Goal: Transaction & Acquisition: Book appointment/travel/reservation

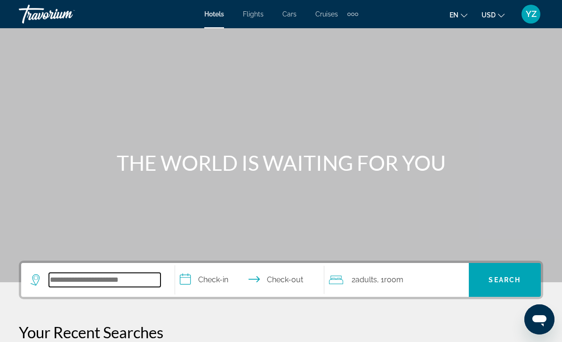
click at [91, 283] on input "Search widget" at bounding box center [105, 280] width 112 height 14
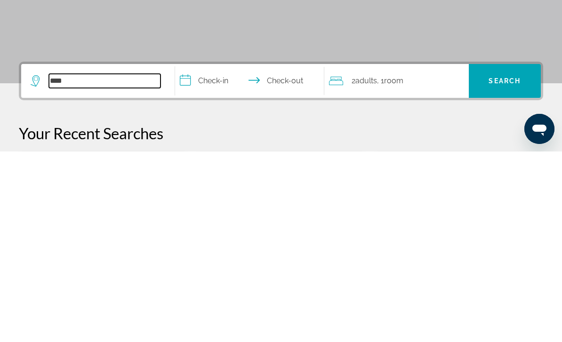
type input "****"
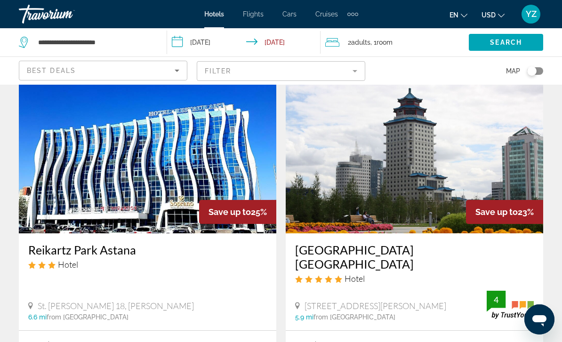
scroll to position [729, 0]
click at [181, 39] on input "**********" at bounding box center [245, 43] width 157 height 31
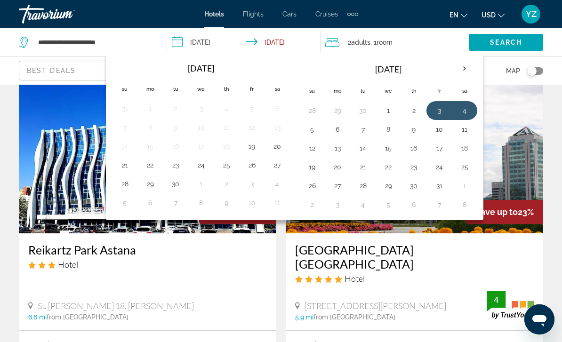
click at [416, 112] on button "2" at bounding box center [413, 110] width 15 height 13
click at [339, 131] on button "6" at bounding box center [337, 129] width 15 height 13
type input "**********"
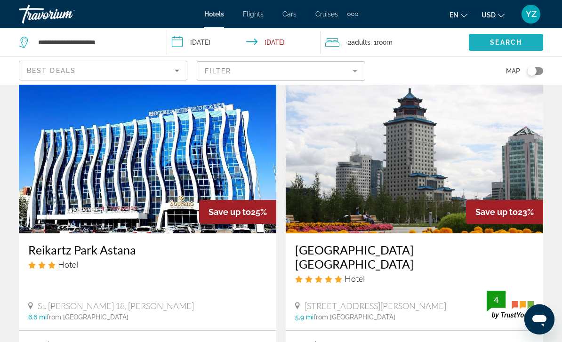
click at [511, 39] on span "Search" at bounding box center [506, 43] width 32 height 8
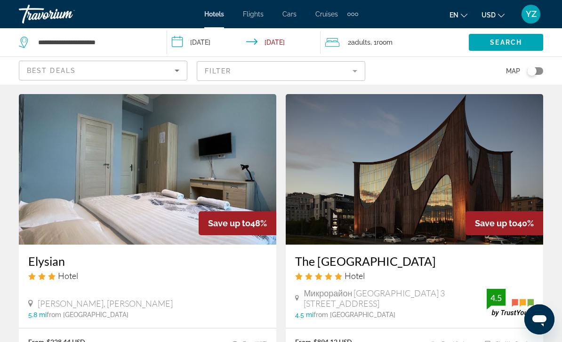
scroll to position [23, 0]
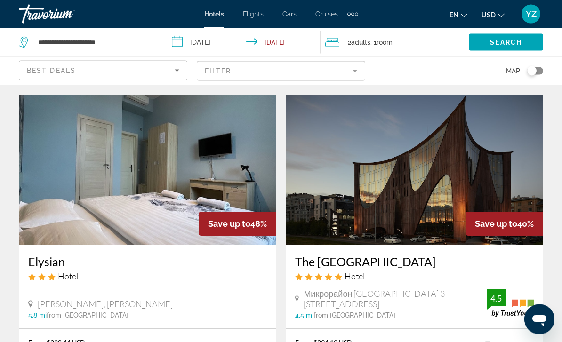
click at [66, 195] on img "Main content" at bounding box center [147, 170] width 257 height 151
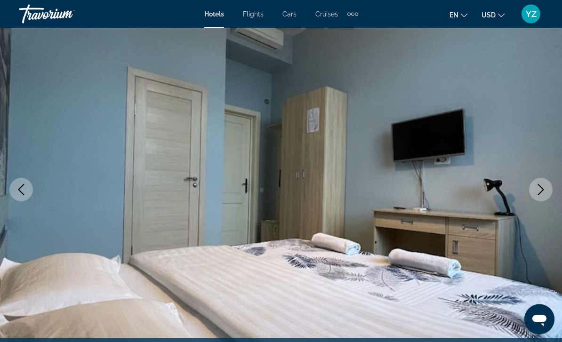
scroll to position [63, 0]
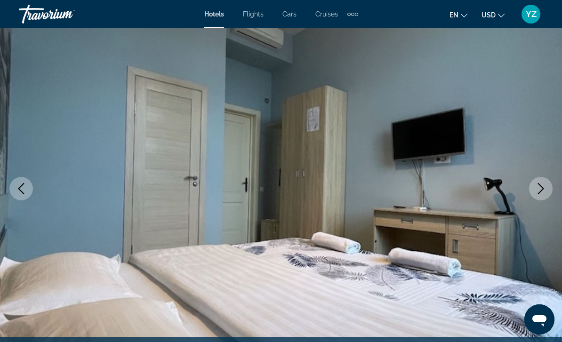
click at [545, 197] on button "Next image" at bounding box center [541, 189] width 24 height 24
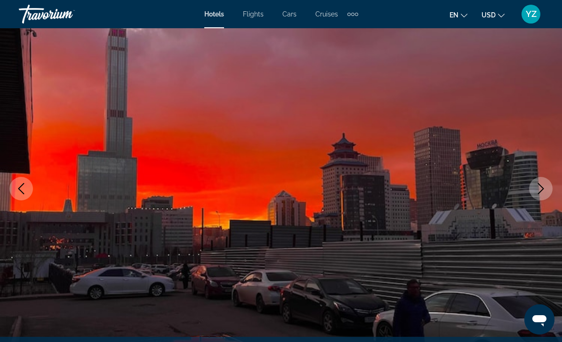
click at [539, 195] on button "Next image" at bounding box center [541, 189] width 24 height 24
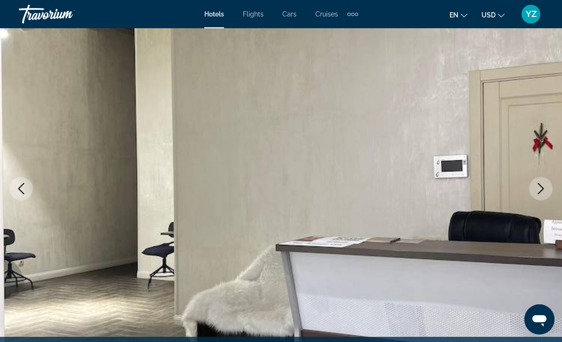
click at [541, 197] on button "Next image" at bounding box center [541, 189] width 24 height 24
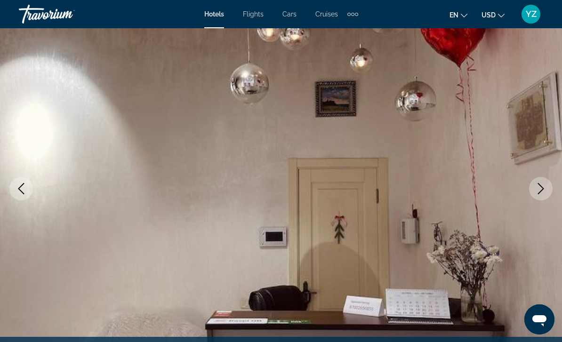
click at [541, 196] on button "Next image" at bounding box center [541, 189] width 24 height 24
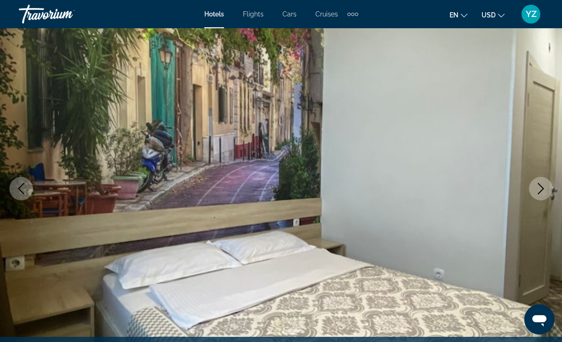
click at [539, 190] on icon "Next image" at bounding box center [540, 188] width 11 height 11
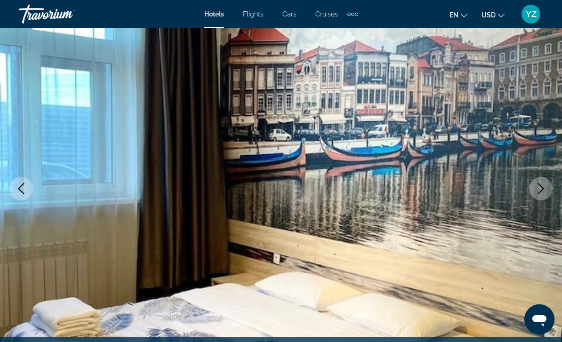
click at [535, 189] on icon "Next image" at bounding box center [540, 188] width 11 height 11
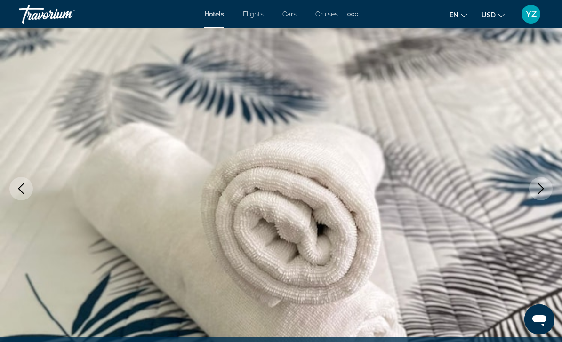
click at [538, 190] on icon "Next image" at bounding box center [540, 188] width 11 height 11
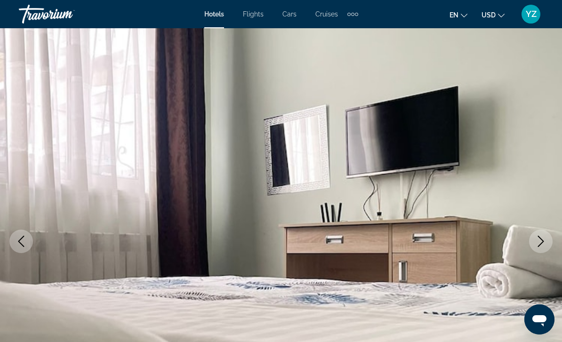
scroll to position [6, 0]
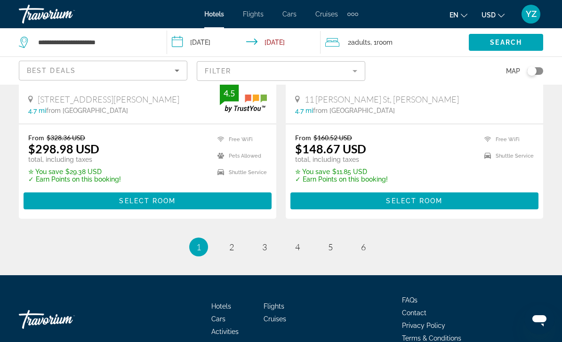
scroll to position [1980, 0]
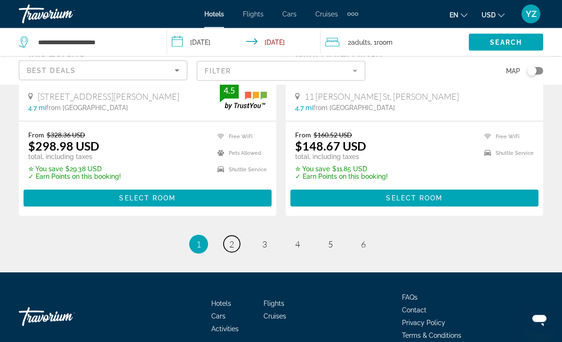
click at [231, 240] on span "2" at bounding box center [231, 245] width 5 height 10
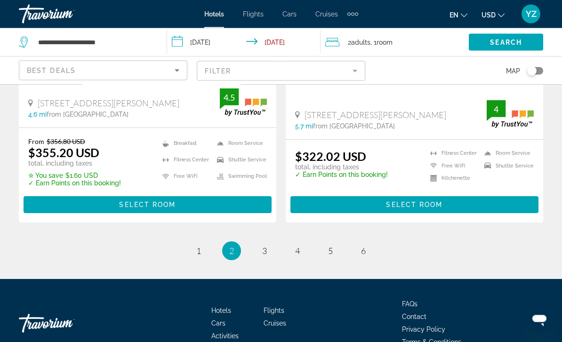
scroll to position [1960, 0]
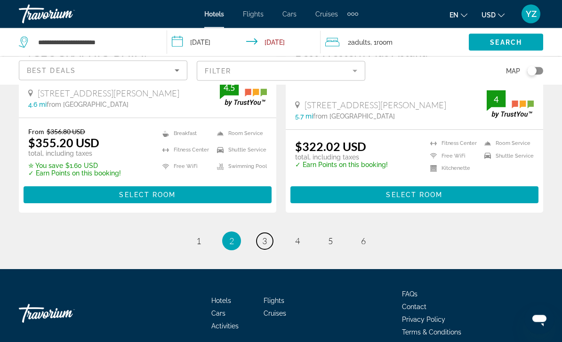
click at [267, 236] on span "3" at bounding box center [264, 241] width 5 height 10
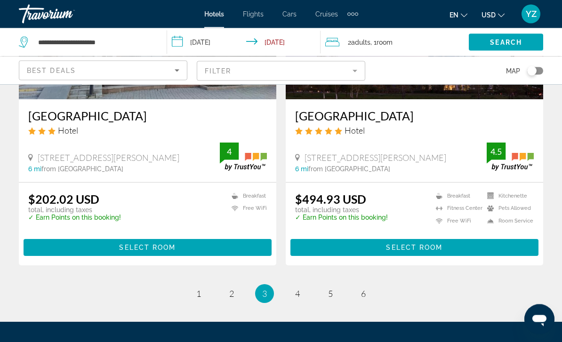
scroll to position [1843, 0]
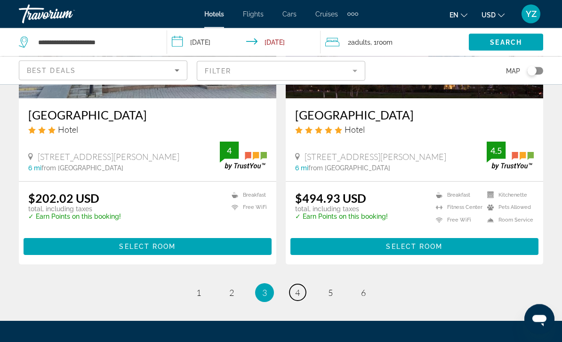
click at [294, 291] on link "page 4" at bounding box center [297, 293] width 16 height 16
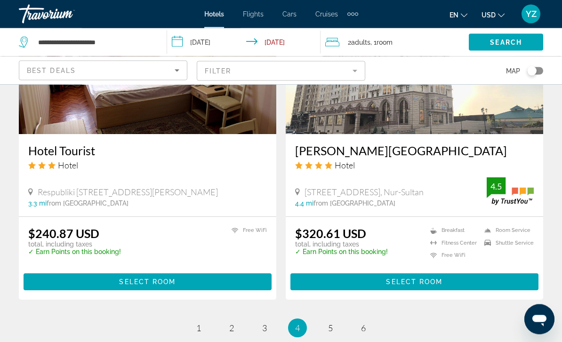
scroll to position [1806, 0]
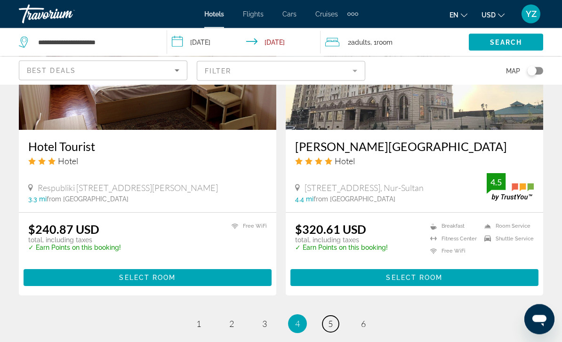
click at [332, 319] on span "5" at bounding box center [330, 324] width 5 height 10
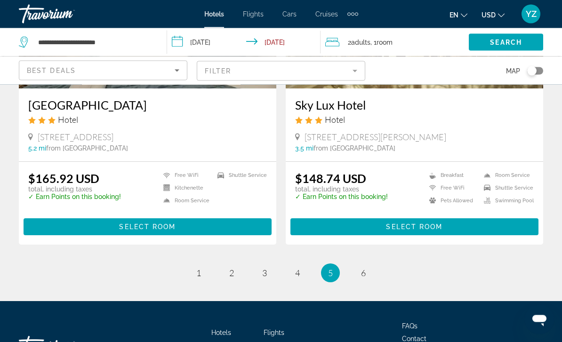
scroll to position [1849, 0]
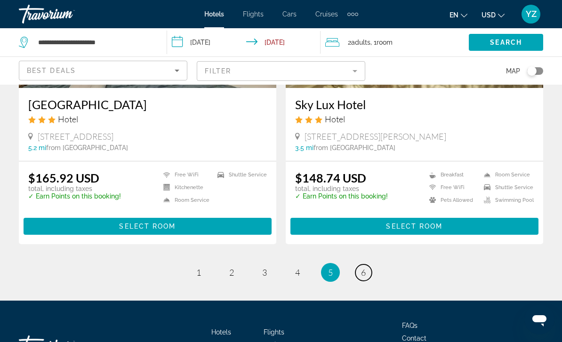
click at [365, 268] on link "page 6" at bounding box center [363, 272] width 16 height 16
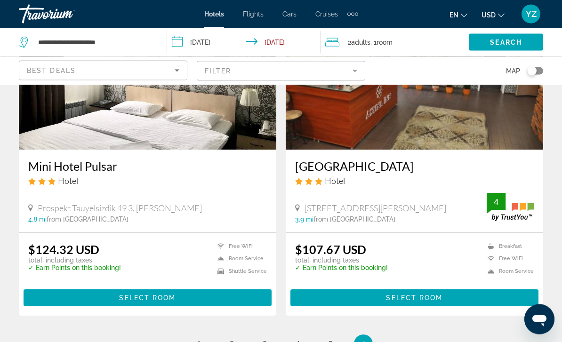
scroll to position [1106, 0]
